Goal: Communication & Community: Answer question/provide support

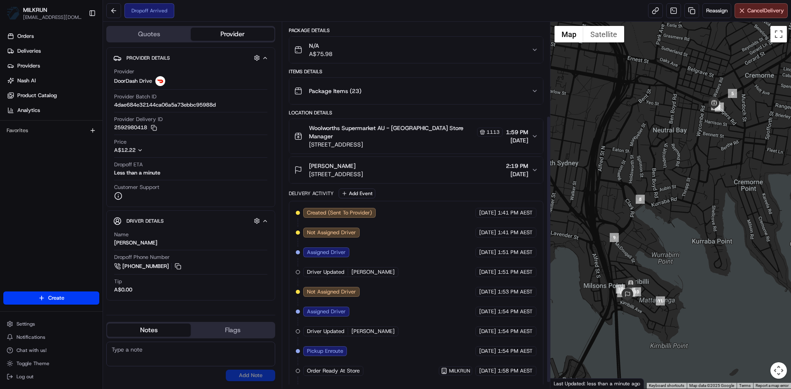
scroll to position [137, 0]
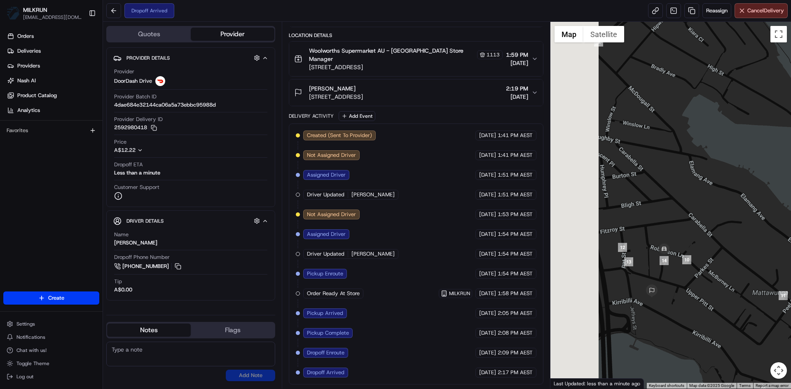
drag, startPoint x: 606, startPoint y: 293, endPoint x: 763, endPoint y: 243, distance: 164.4
click at [763, 243] on div at bounding box center [670, 205] width 241 height 367
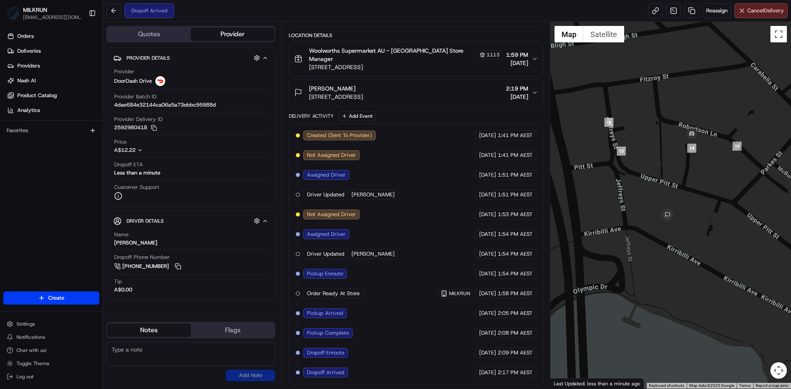
click at [123, 345] on textarea at bounding box center [190, 354] width 169 height 25
type textarea "YOU ARE ON THE WRONG STREET, you are on Robertson lane, go to Upper Pitt st"
click at [258, 377] on button "Add Note" at bounding box center [250, 376] width 49 height 12
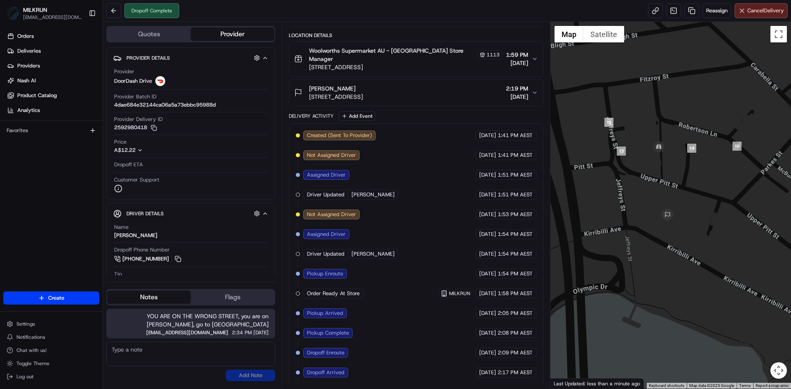
scroll to position [157, 0]
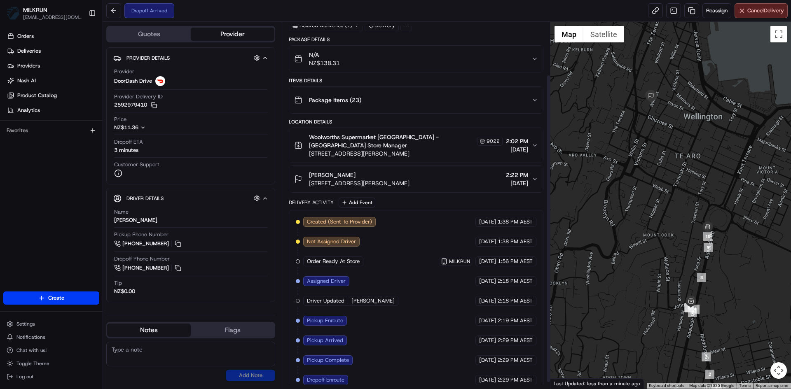
scroll to position [70, 0]
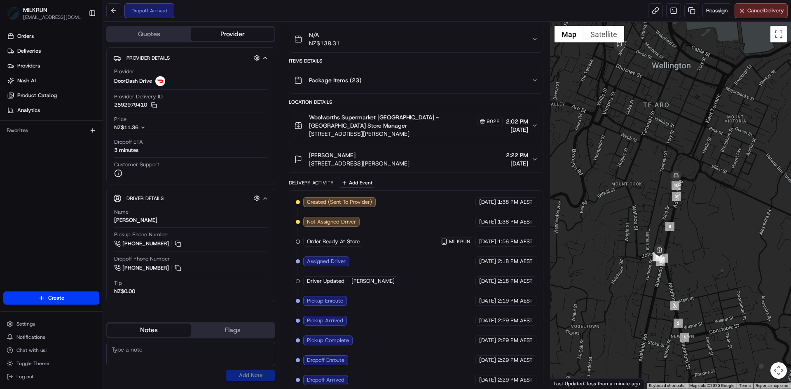
drag, startPoint x: 617, startPoint y: 309, endPoint x: 584, endPoint y: 250, distance: 67.1
click at [584, 250] on div at bounding box center [670, 205] width 241 height 367
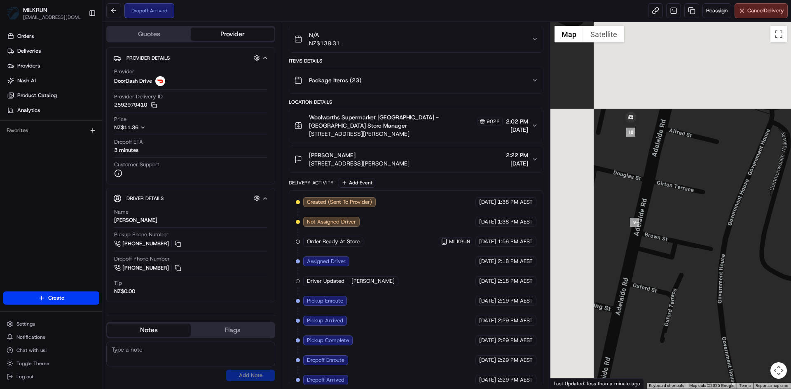
drag, startPoint x: 613, startPoint y: 166, endPoint x: 669, endPoint y: 332, distance: 175.4
click at [669, 332] on div at bounding box center [670, 205] width 241 height 367
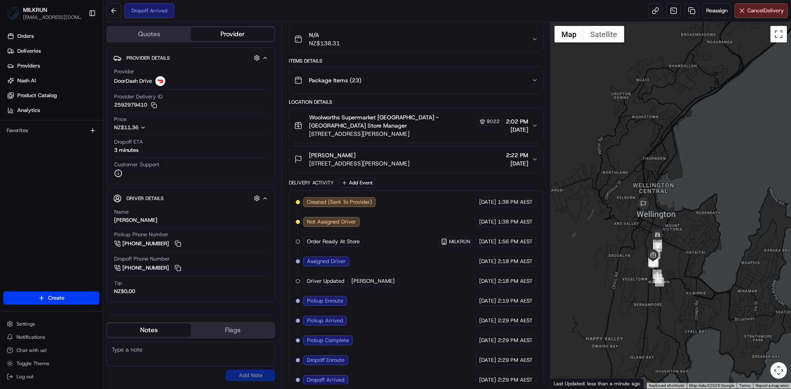
drag, startPoint x: 688, startPoint y: 324, endPoint x: 677, endPoint y: 314, distance: 14.6
click at [677, 314] on div at bounding box center [670, 205] width 241 height 367
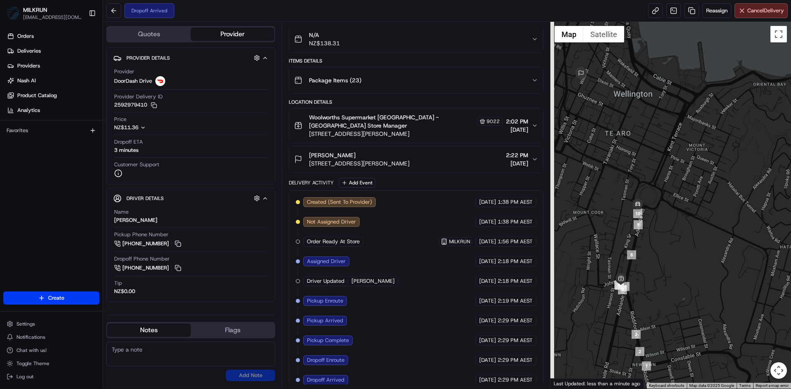
drag, startPoint x: 646, startPoint y: 226, endPoint x: 685, endPoint y: 257, distance: 48.7
click at [685, 257] on div at bounding box center [670, 205] width 241 height 367
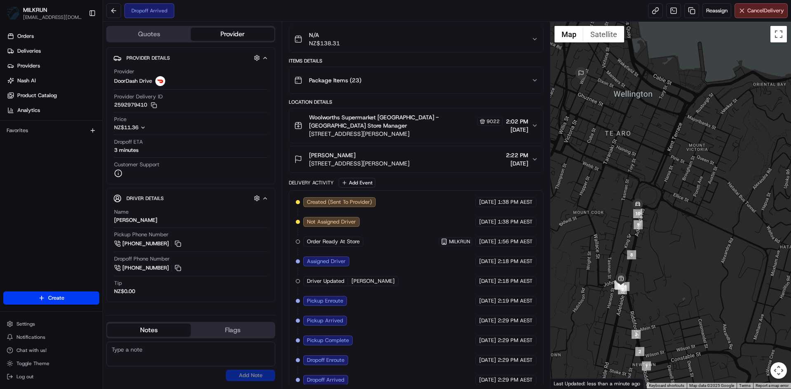
click at [133, 359] on textarea at bounding box center [190, 354] width 169 height 25
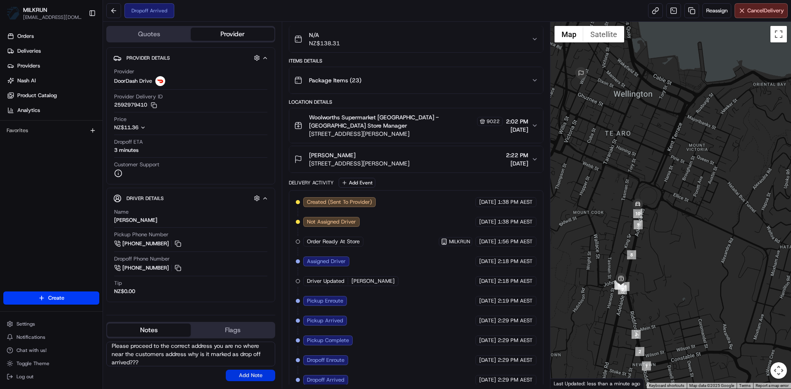
type textarea "Please proceed to the correct address you are no where near the customers addre…"
click at [250, 373] on button "Add Note" at bounding box center [250, 376] width 49 height 12
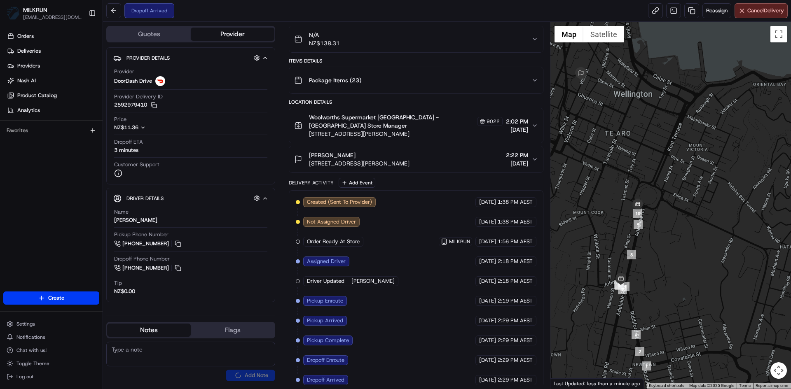
scroll to position [0, 0]
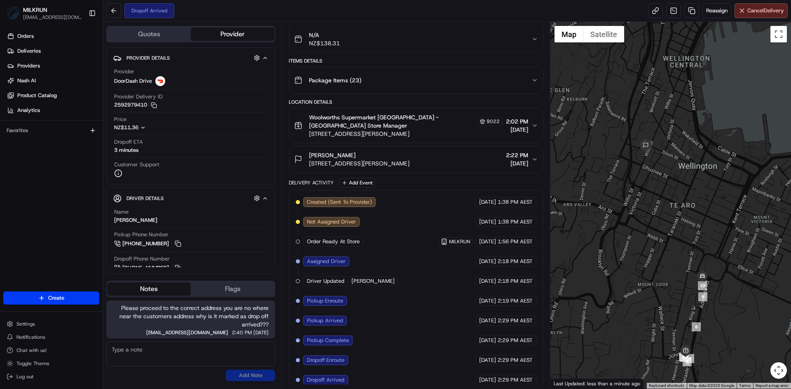
drag, startPoint x: 599, startPoint y: 222, endPoint x: 663, endPoint y: 295, distance: 97.4
click at [663, 295] on div at bounding box center [670, 205] width 241 height 367
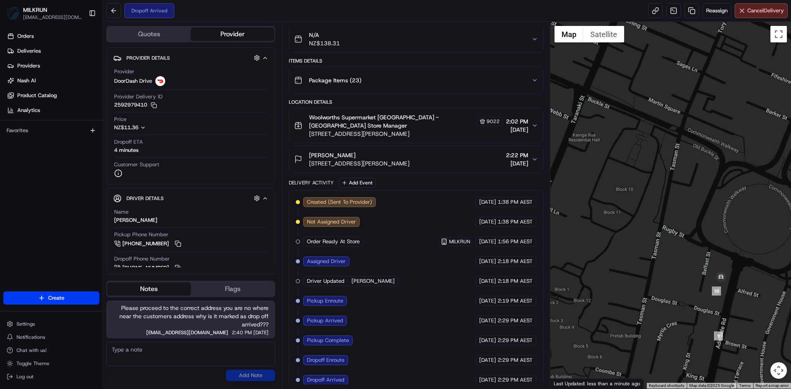
drag, startPoint x: 690, startPoint y: 314, endPoint x: 592, endPoint y: 261, distance: 112.2
click at [592, 261] on div at bounding box center [670, 205] width 241 height 367
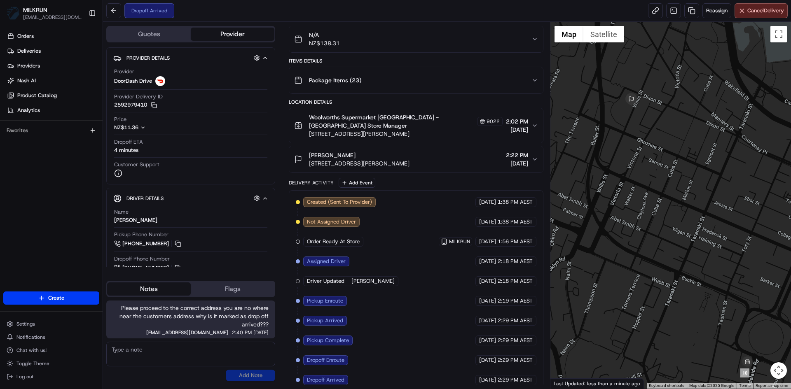
drag, startPoint x: 638, startPoint y: 242, endPoint x: 681, endPoint y: 333, distance: 100.0
click at [681, 333] on div at bounding box center [670, 205] width 241 height 367
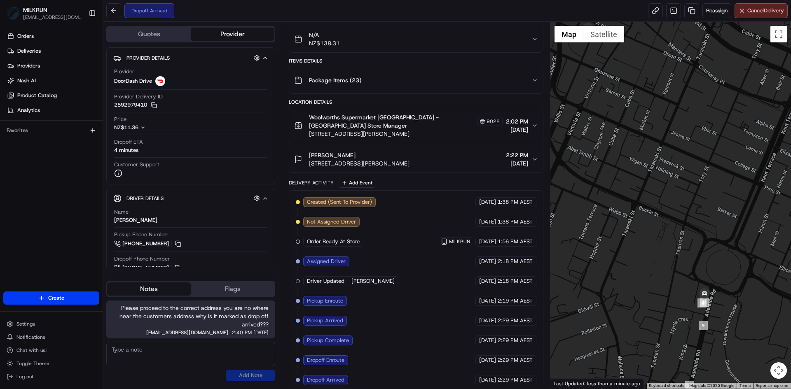
drag, startPoint x: 628, startPoint y: 206, endPoint x: 623, endPoint y: 178, distance: 28.4
click at [623, 178] on div at bounding box center [670, 205] width 241 height 367
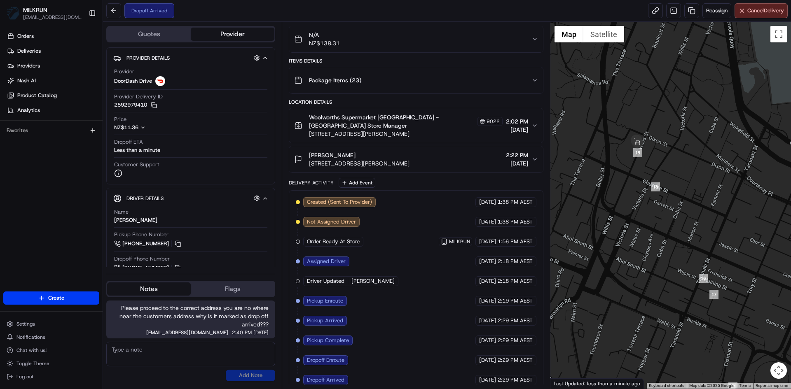
drag, startPoint x: 610, startPoint y: 229, endPoint x: 658, endPoint y: 343, distance: 123.0
click at [658, 343] on div at bounding box center [670, 205] width 241 height 367
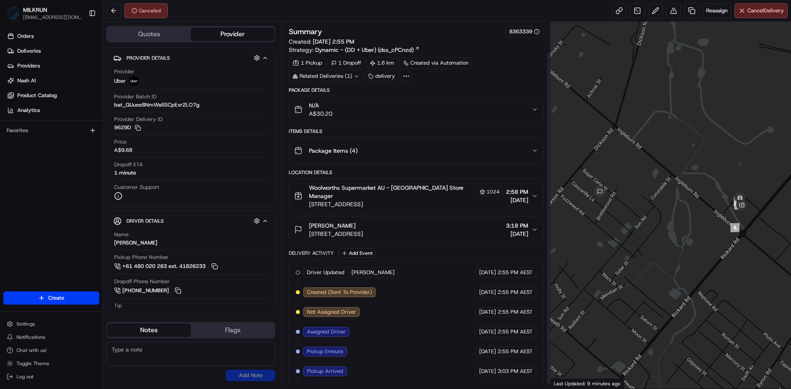
scroll to position [38, 0]
